Goal: Task Accomplishment & Management: Use online tool/utility

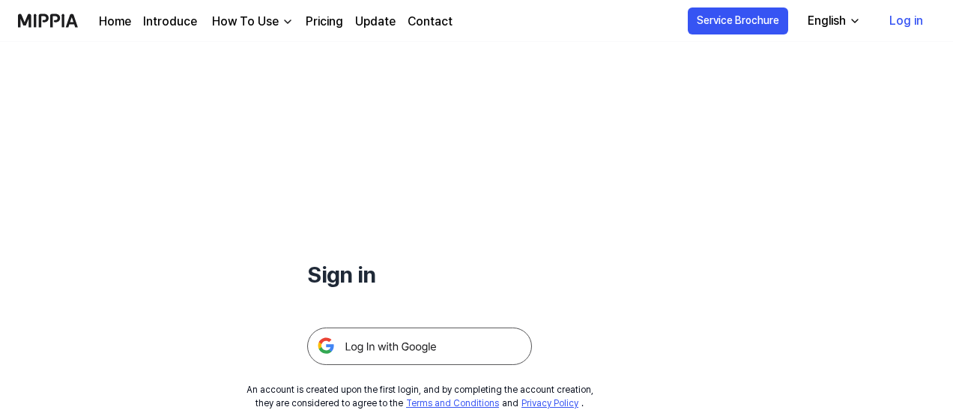
click at [411, 341] on img at bounding box center [419, 345] width 225 height 37
click at [465, 338] on img at bounding box center [419, 345] width 225 height 37
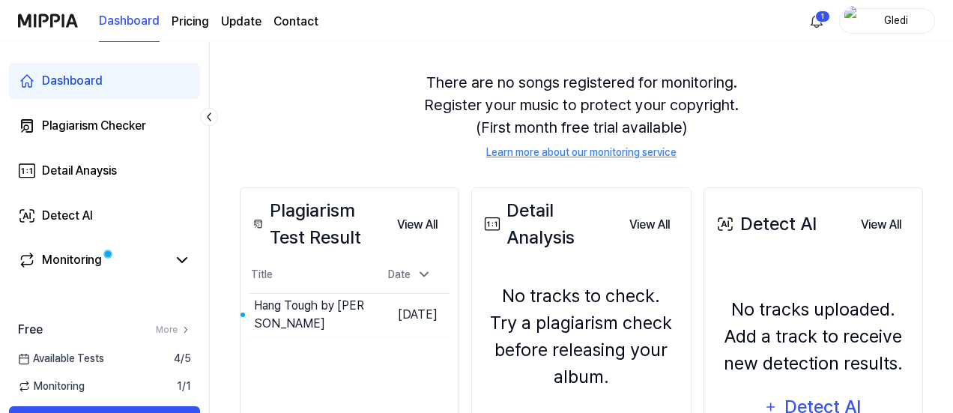
scroll to position [150, 0]
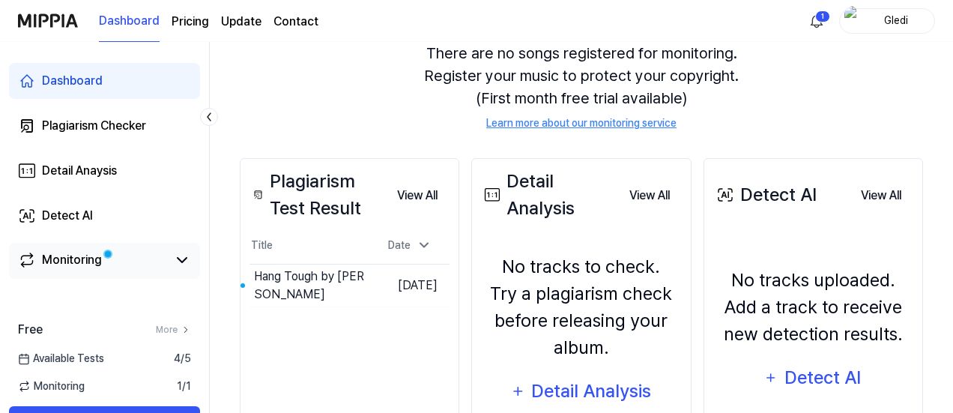
click at [90, 255] on div "Monitoring" at bounding box center [72, 260] width 60 height 18
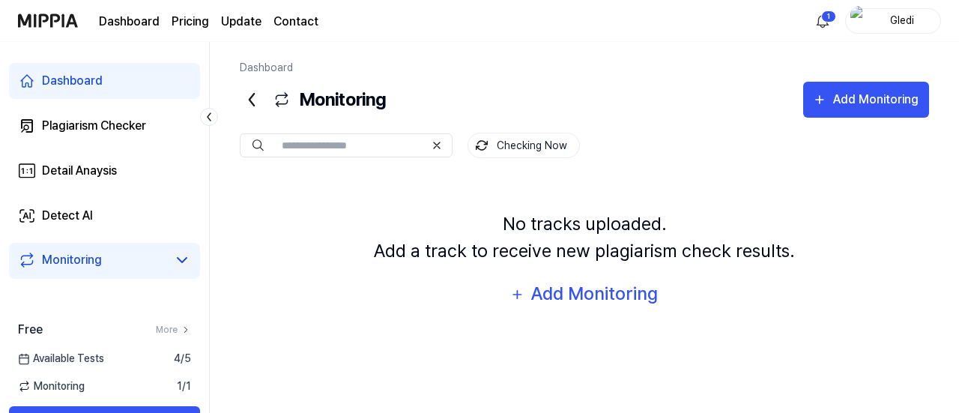
click at [181, 264] on icon at bounding box center [182, 260] width 18 height 18
